Goal: Task Accomplishment & Management: Manage account settings

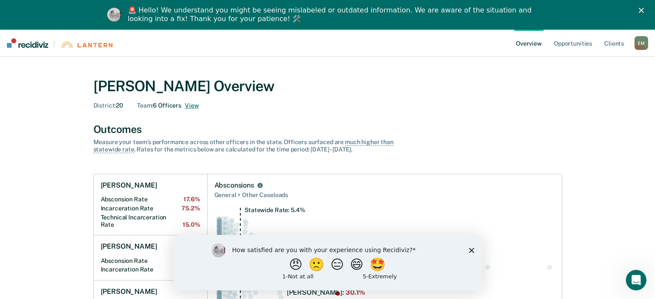
click at [191, 107] on button "View" at bounding box center [192, 105] width 14 height 7
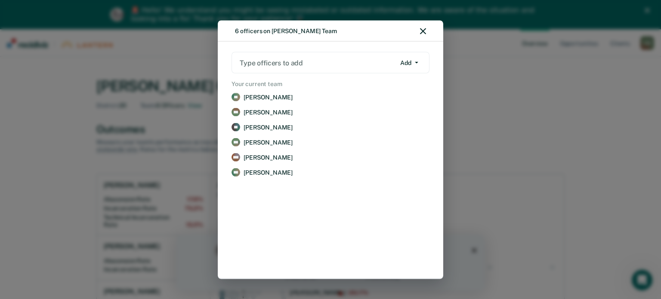
click at [418, 59] on button "Add" at bounding box center [409, 63] width 26 height 14
click at [260, 64] on div at bounding box center [318, 63] width 156 height 10
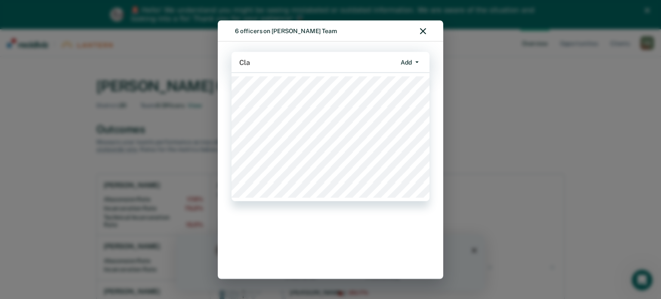
type input "Clay"
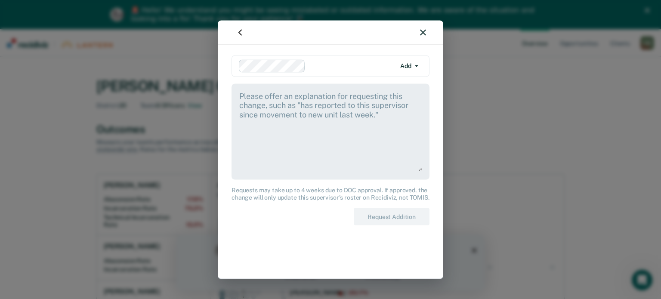
click at [263, 98] on textarea at bounding box center [330, 130] width 184 height 80
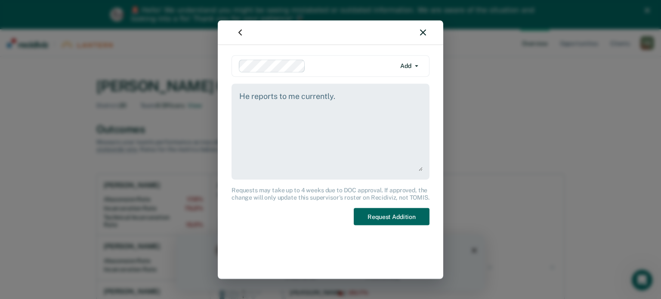
type textarea "He reports to me currently."
click at [395, 217] on button "Request Addition" at bounding box center [392, 217] width 76 height 18
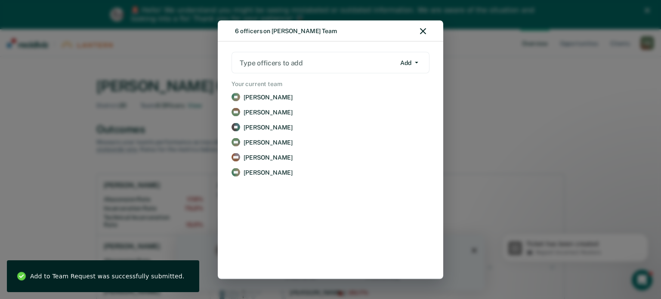
click at [300, 60] on div at bounding box center [318, 63] width 156 height 10
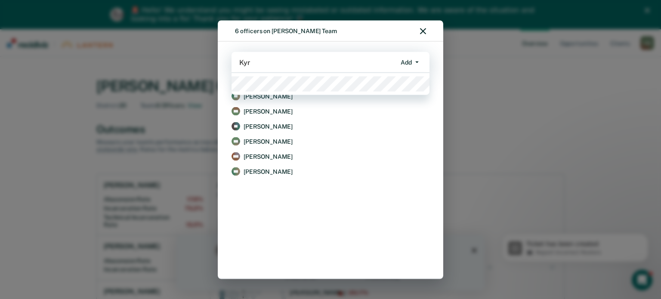
type input "[MEDICAL_DATA]"
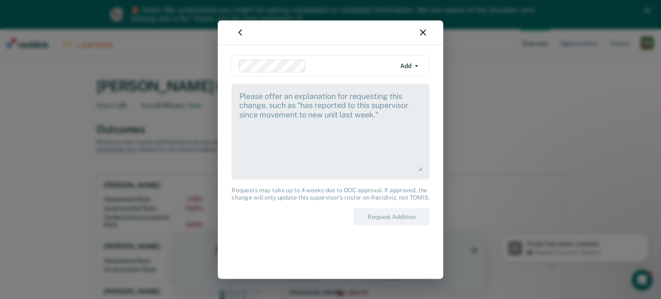
click at [277, 109] on textarea at bounding box center [330, 130] width 184 height 80
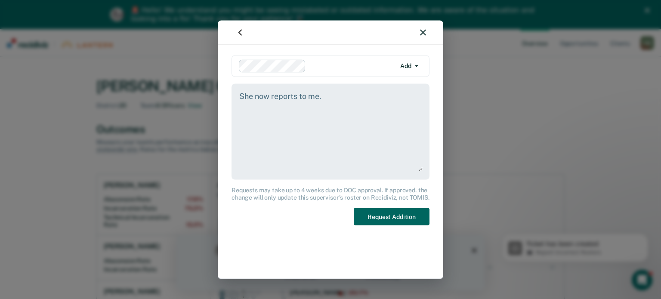
type textarea "She now reports to me."
click at [388, 210] on button "Request Addition" at bounding box center [392, 217] width 76 height 18
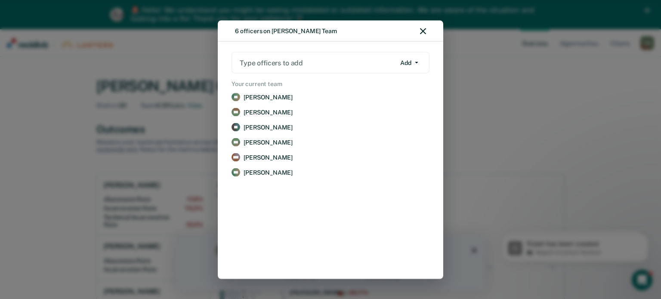
click at [424, 32] on icon "button" at bounding box center [423, 31] width 6 height 6
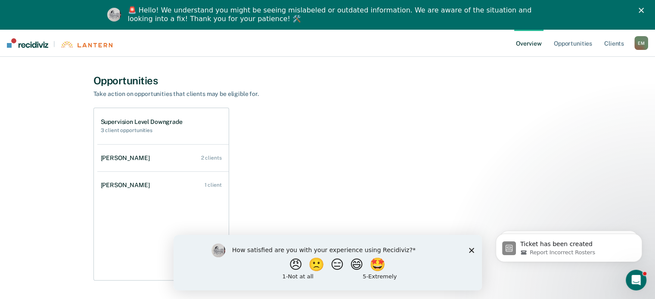
scroll to position [635, 0]
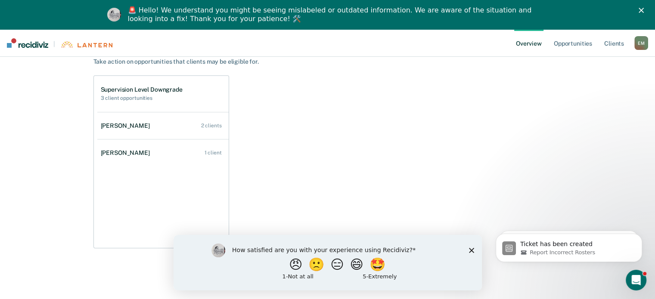
click at [125, 91] on h1 "Supervision Level Downgrade" at bounding box center [142, 89] width 82 height 7
click at [122, 99] on h2 "3 client opportunities" at bounding box center [142, 98] width 82 height 6
click at [154, 88] on h1 "Supervision Level Downgrade" at bounding box center [142, 89] width 82 height 7
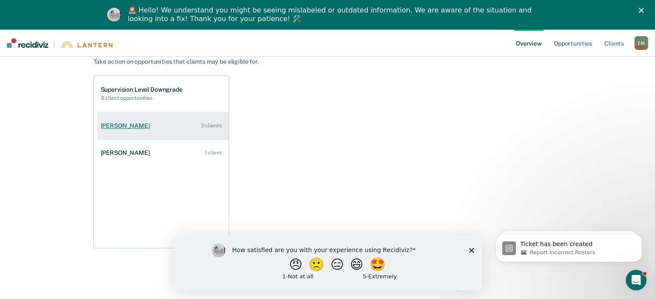
click at [124, 124] on div "[PERSON_NAME]" at bounding box center [127, 125] width 53 height 7
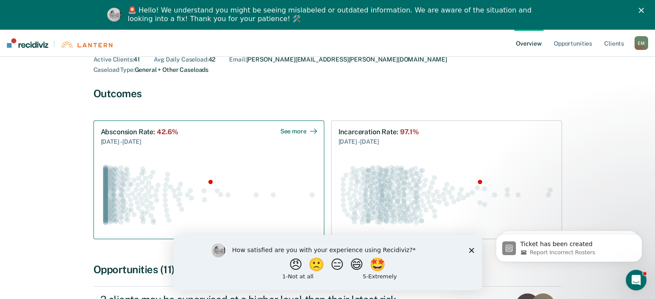
scroll to position [162, 0]
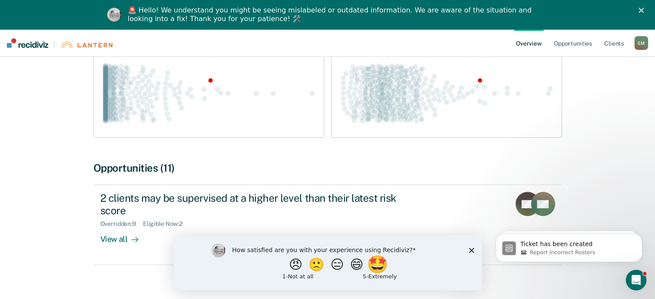
click at [385, 264] on button "🤩" at bounding box center [377, 264] width 23 height 17
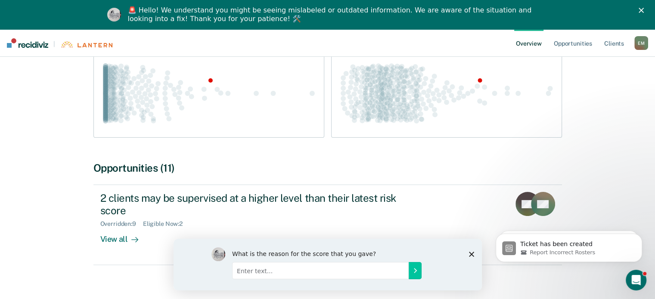
click at [468, 256] on div "What is the reason for the score that you gave?" at bounding box center [327, 264] width 308 height 52
click at [471, 251] on div "What is the reason for the score that you gave?" at bounding box center [327, 264] width 308 height 52
click at [469, 253] on icon "Close survey" at bounding box center [470, 253] width 5 height 5
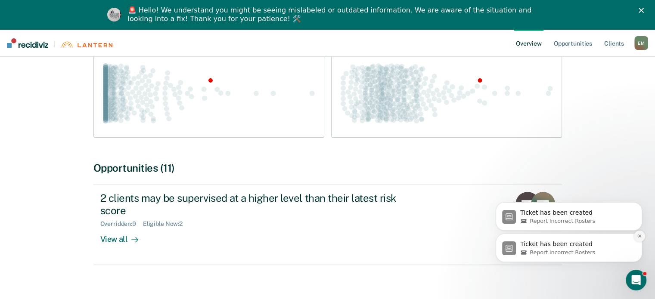
click at [637, 236] on icon "Dismiss notification" at bounding box center [639, 236] width 5 height 5
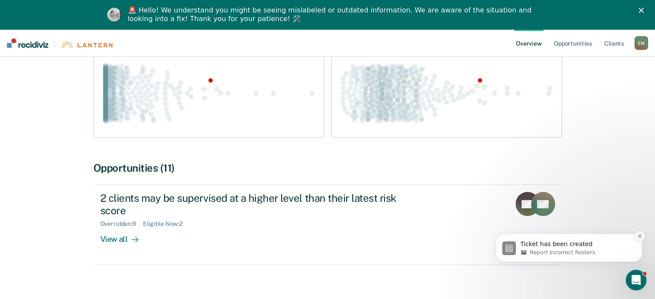
click at [637, 237] on button "Dismiss notification" at bounding box center [639, 236] width 11 height 11
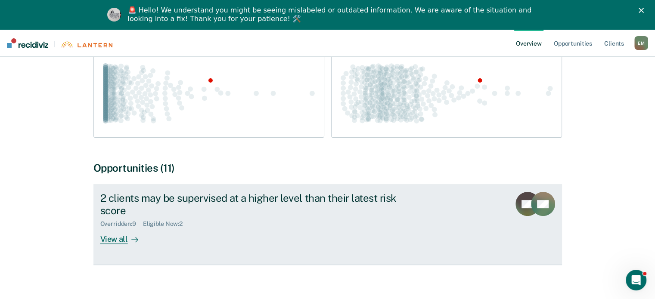
click at [108, 229] on div "View all" at bounding box center [124, 236] width 48 height 17
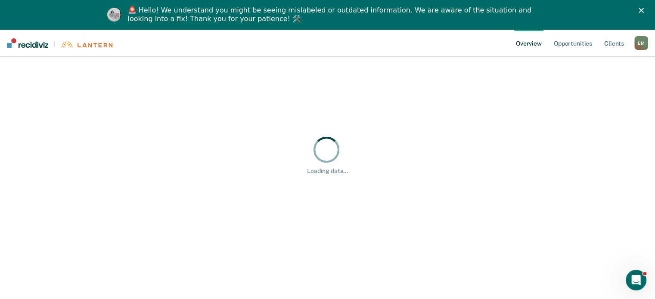
scroll to position [29, 0]
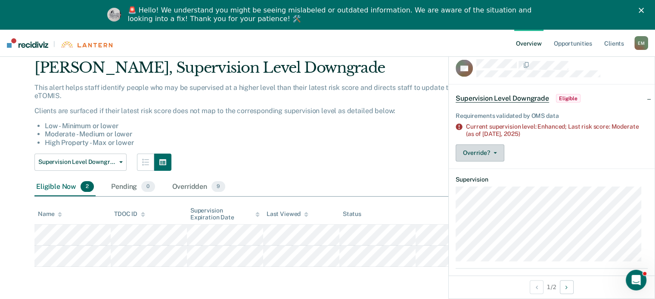
click at [500, 149] on button "Override?" at bounding box center [479, 152] width 49 height 17
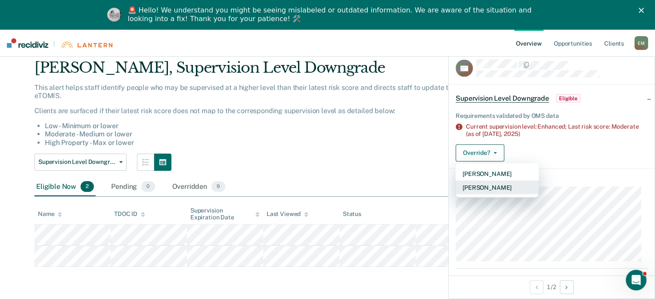
click at [503, 188] on button "[PERSON_NAME]" at bounding box center [496, 187] width 83 height 14
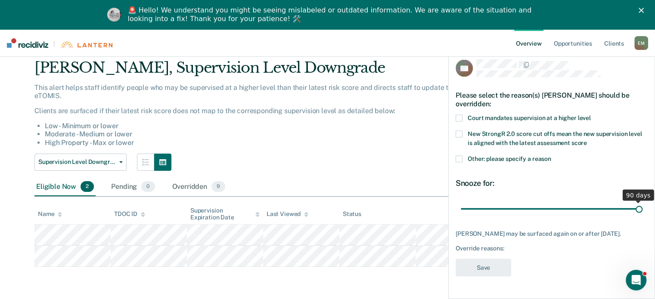
drag, startPoint x: 521, startPoint y: 199, endPoint x: 661, endPoint y: 192, distance: 140.1
type input "90"
click at [642, 201] on input "range" at bounding box center [552, 208] width 182 height 15
click at [457, 114] on span at bounding box center [458, 117] width 7 height 7
click at [483, 259] on button "Save" at bounding box center [483, 268] width 56 height 18
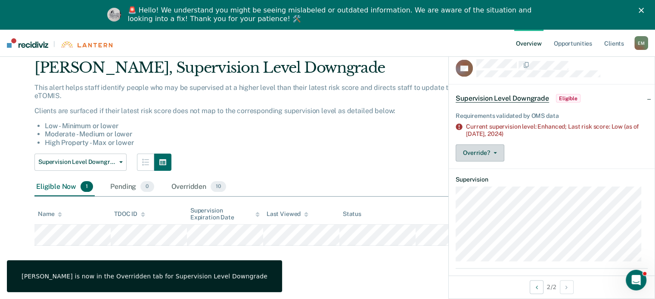
click at [498, 154] on button "Override?" at bounding box center [479, 152] width 49 height 17
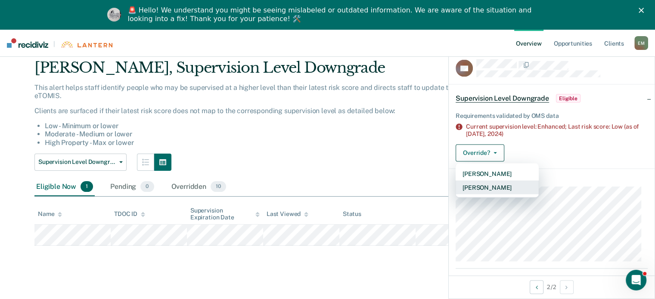
click at [484, 189] on button "[PERSON_NAME]" at bounding box center [496, 187] width 83 height 14
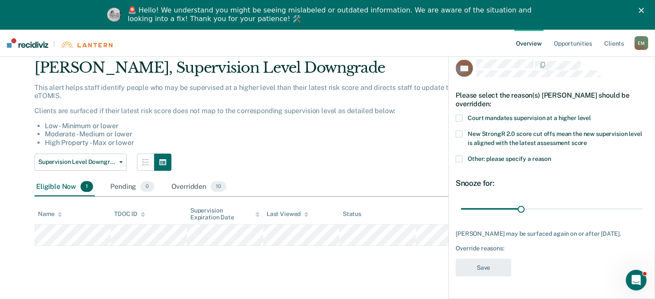
click at [459, 118] on span at bounding box center [458, 117] width 7 height 7
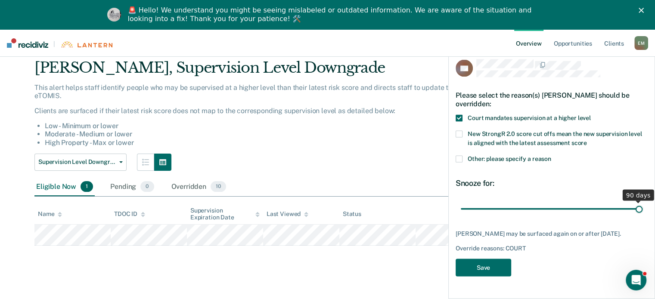
drag, startPoint x: 518, startPoint y: 206, endPoint x: 640, endPoint y: 199, distance: 122.5
type input "90"
click at [640, 201] on input "range" at bounding box center [552, 208] width 182 height 15
click at [501, 270] on button "Save" at bounding box center [483, 268] width 56 height 18
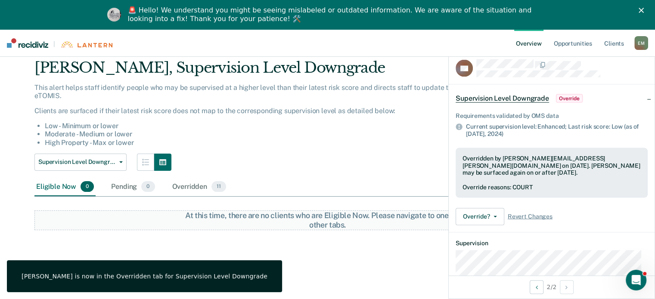
scroll to position [0, 0]
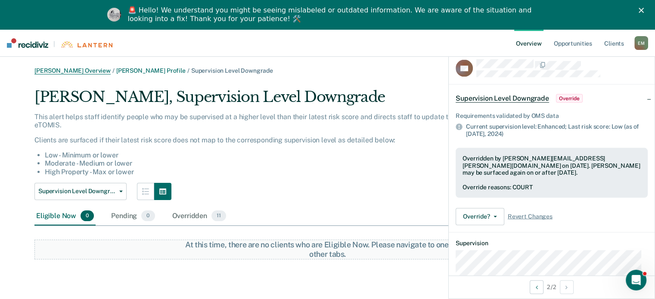
click at [81, 68] on link "[PERSON_NAME] Overview" at bounding box center [72, 70] width 76 height 7
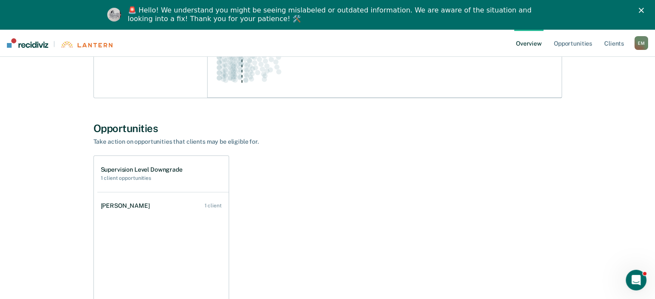
scroll to position [635, 0]
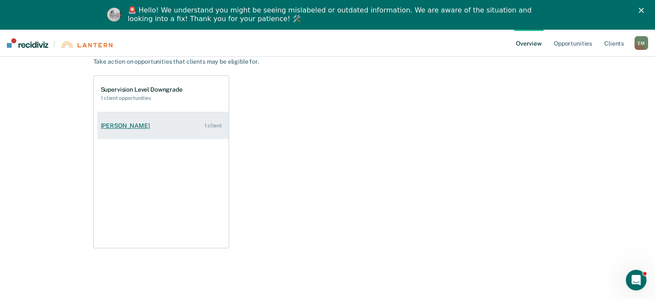
click at [152, 122] on div "[PERSON_NAME]" at bounding box center [127, 125] width 53 height 7
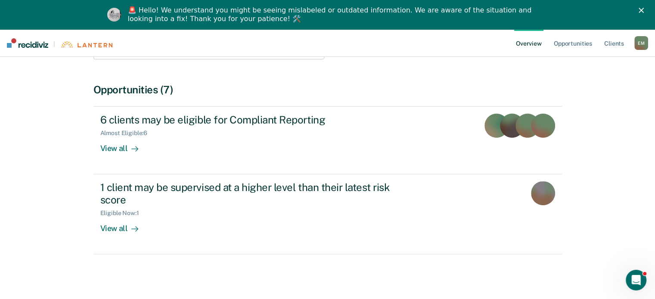
scroll to position [229, 0]
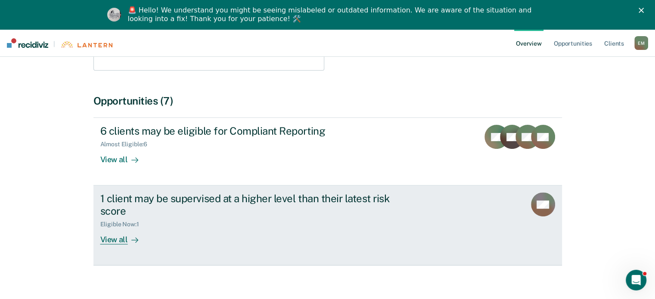
click at [116, 228] on div "View all" at bounding box center [124, 236] width 48 height 17
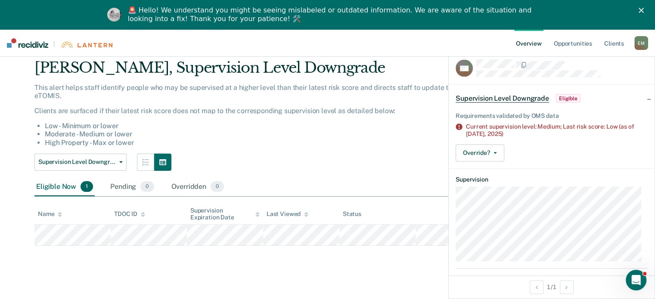
click at [578, 153] on div "Override? [PERSON_NAME] Mark Overridden" at bounding box center [551, 152] width 192 height 17
click at [412, 152] on div "This alert helps staff identify people who may be supervised at a higher level …" at bounding box center [279, 119] width 491 height 70
